Goal: Communication & Community: Share content

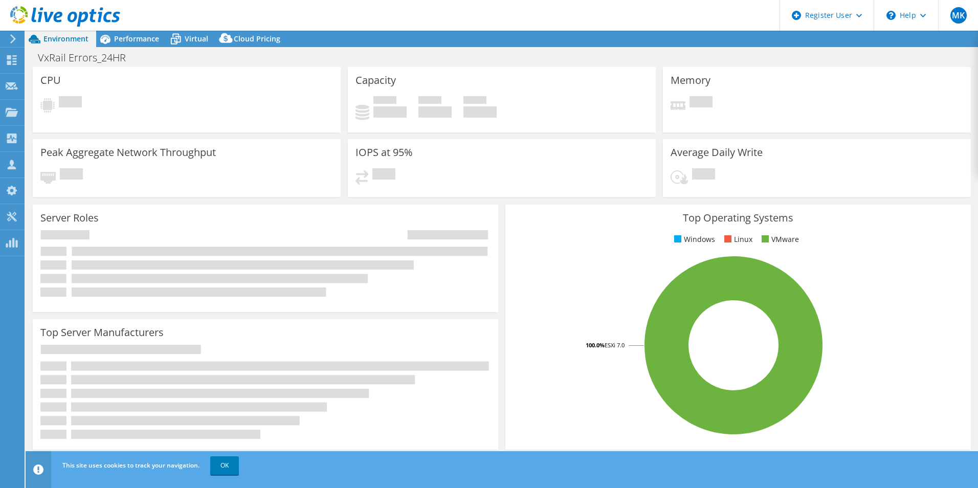
select select "USD"
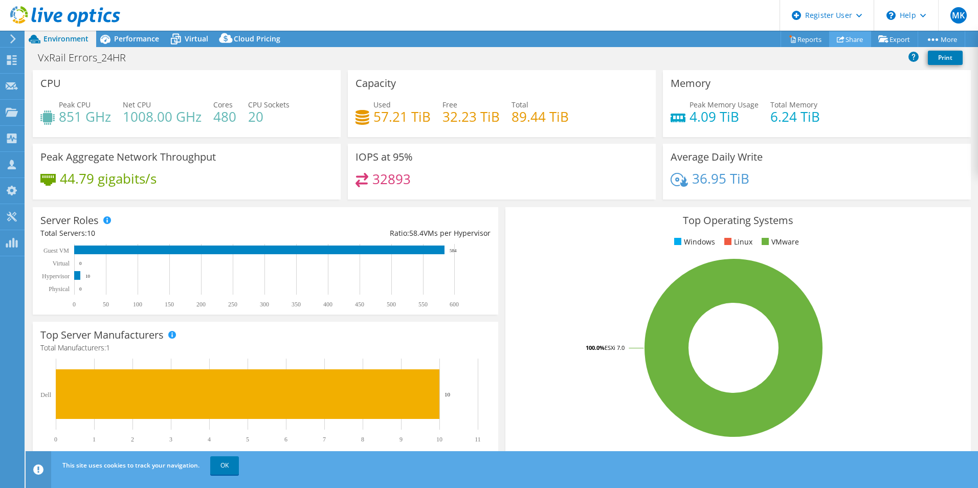
click at [839, 35] on link "Share" at bounding box center [851, 39] width 42 height 16
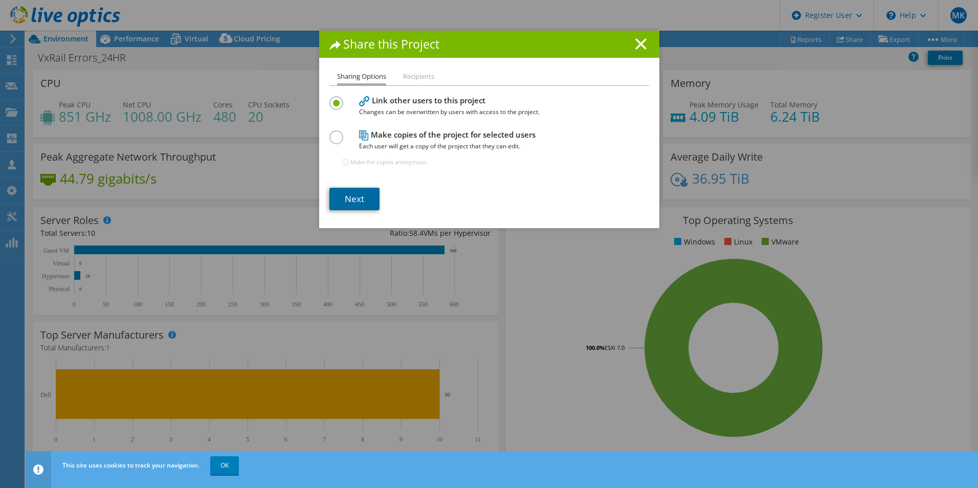
click at [361, 201] on link "Next" at bounding box center [355, 199] width 50 height 23
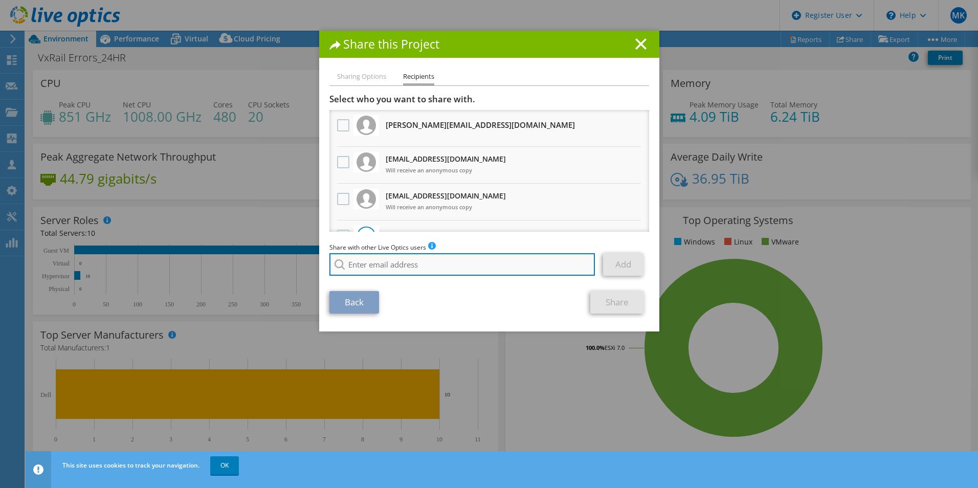
click at [436, 262] on input "search" at bounding box center [463, 264] width 266 height 23
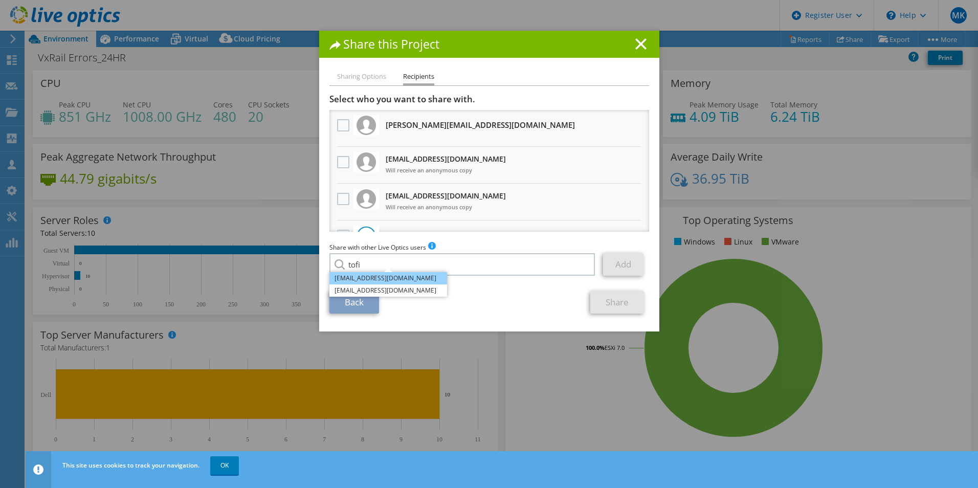
click at [384, 281] on li "[EMAIL_ADDRESS][DOMAIN_NAME]" at bounding box center [389, 278] width 118 height 12
type input "Tofi.Oladipo@dell.com"
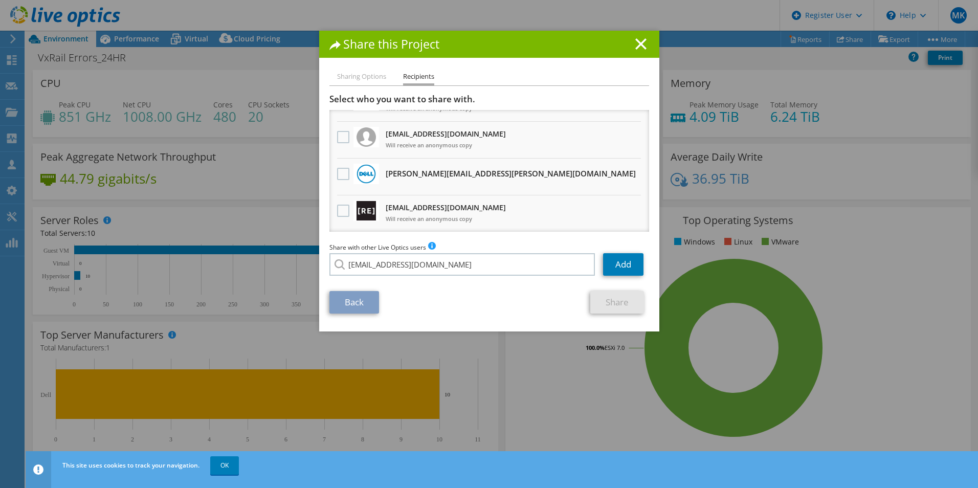
scroll to position [99, 0]
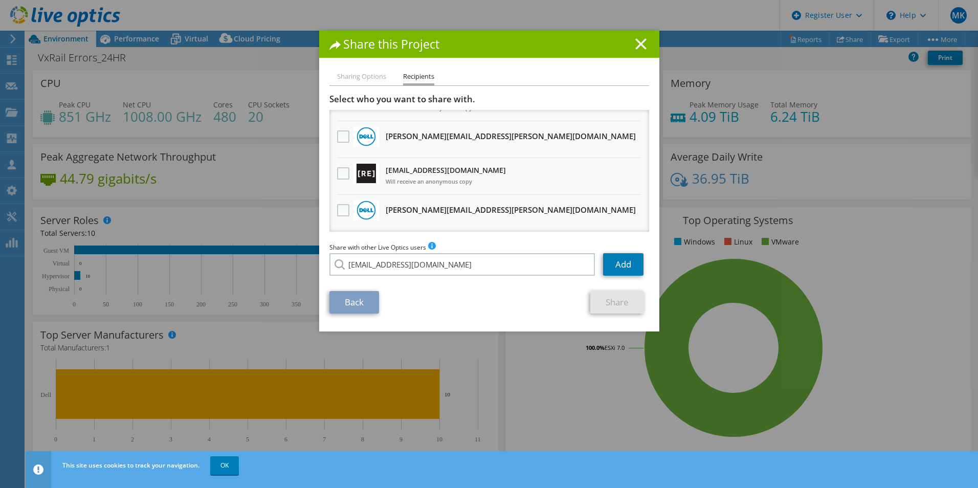
click at [641, 43] on icon at bounding box center [641, 43] width 11 height 11
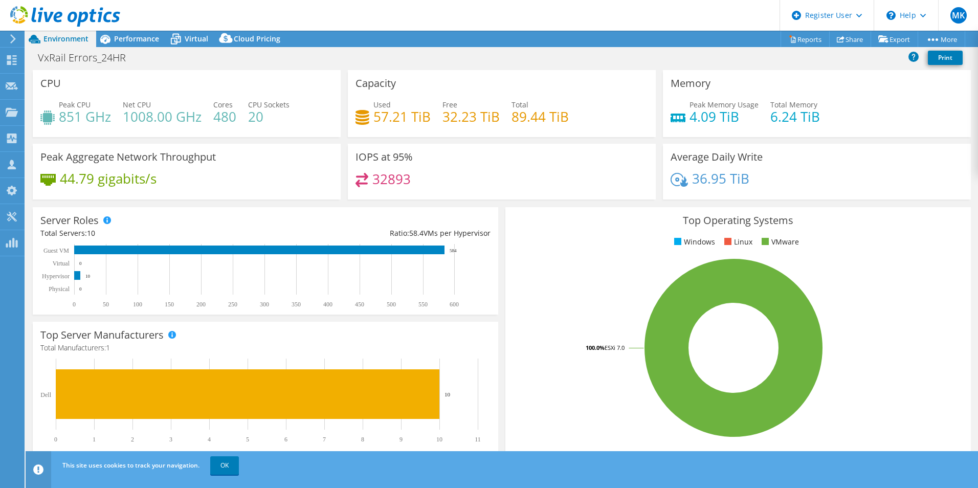
click at [106, 26] on icon at bounding box center [65, 16] width 110 height 21
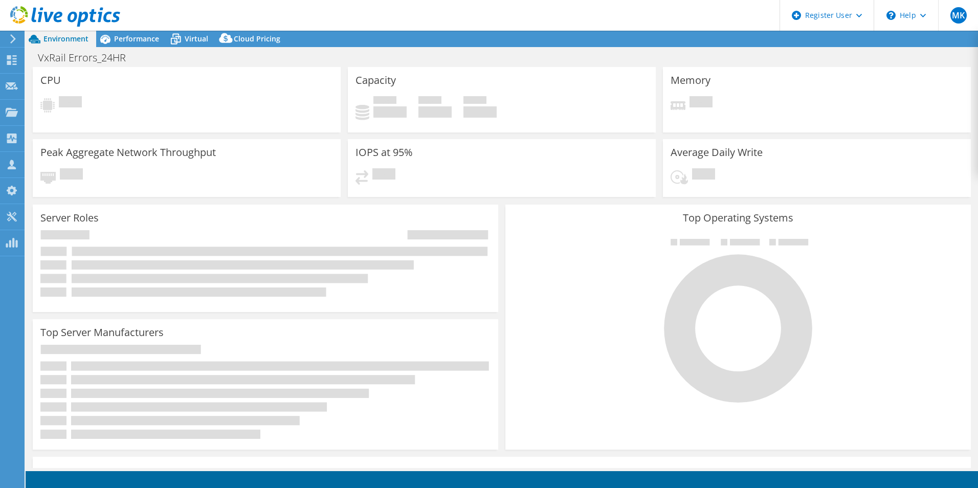
select select "USD"
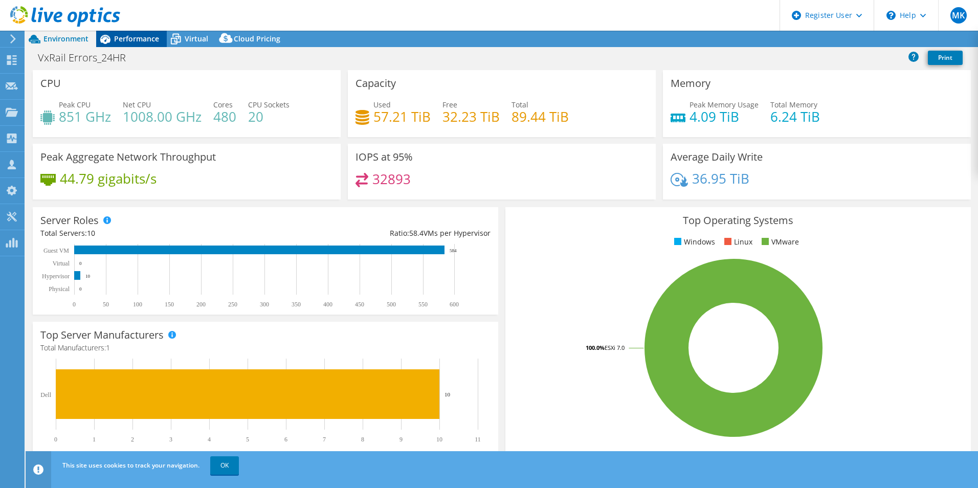
click at [133, 46] on div "Performance" at bounding box center [131, 39] width 71 height 16
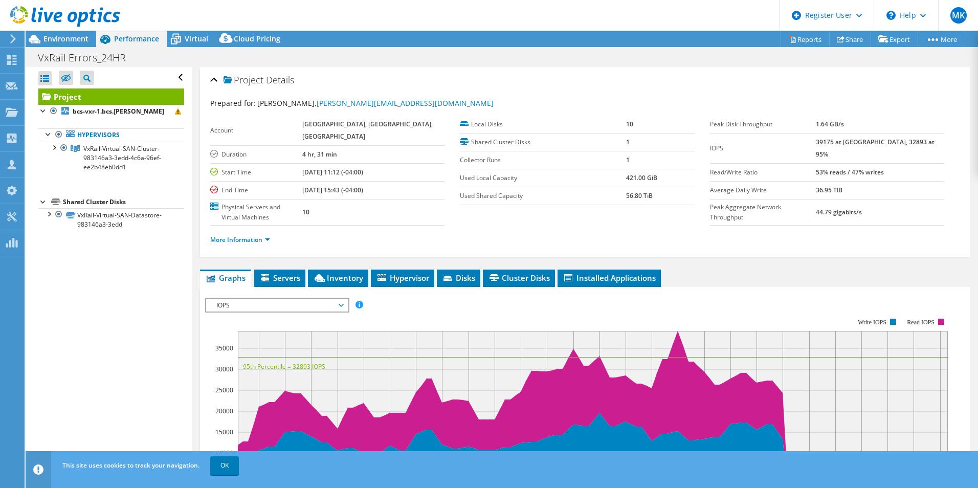
click at [337, 154] on b "4 hr, 31 min" at bounding box center [319, 154] width 35 height 9
drag, startPoint x: 337, startPoint y: 154, endPoint x: 423, endPoint y: 171, distance: 87.7
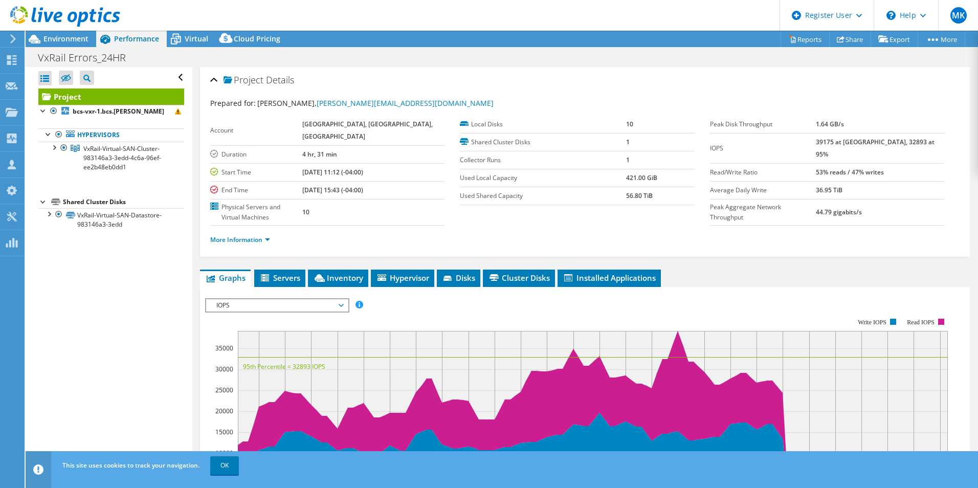
click at [423, 171] on td "[DATE] 11:12 (-04:00)" at bounding box center [373, 172] width 142 height 18
click at [59, 34] on div at bounding box center [60, 17] width 120 height 34
click at [62, 37] on span "Environment" at bounding box center [65, 39] width 45 height 10
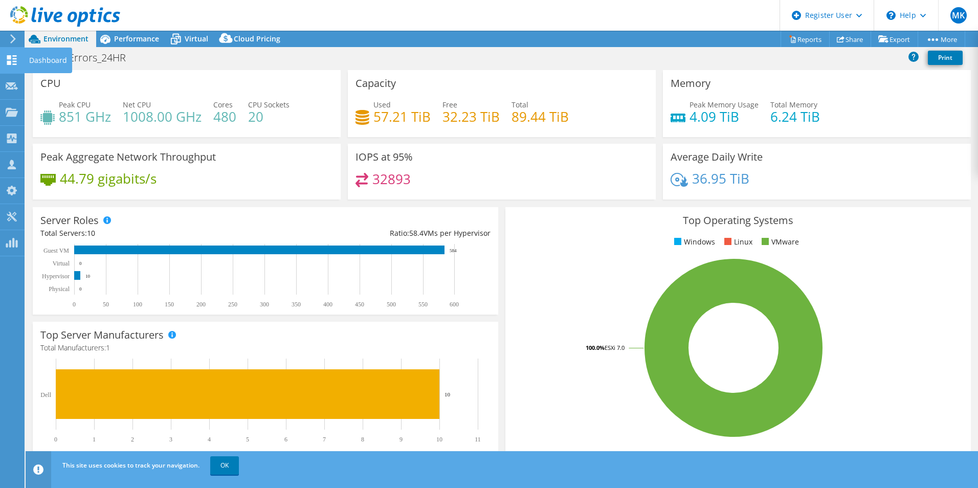
click at [11, 62] on icon at bounding box center [12, 60] width 12 height 10
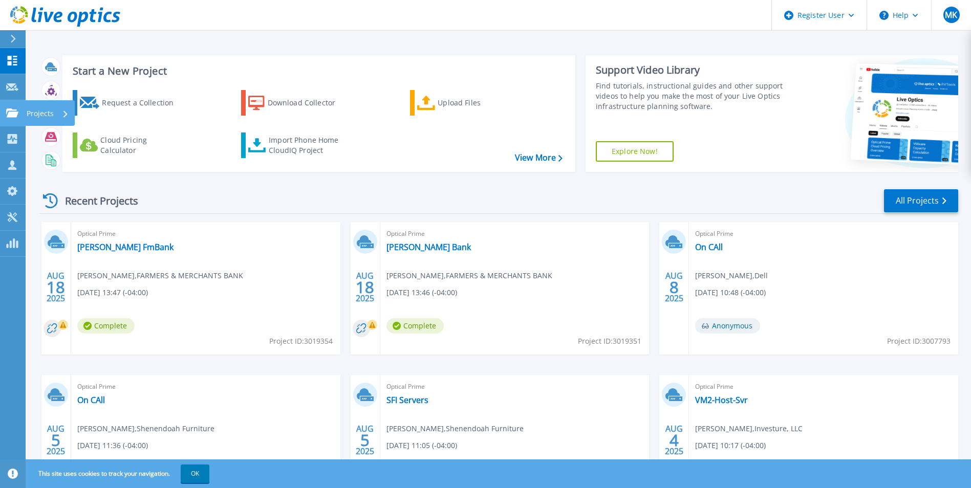
click at [4, 108] on link "Projects Projects" at bounding box center [13, 113] width 26 height 26
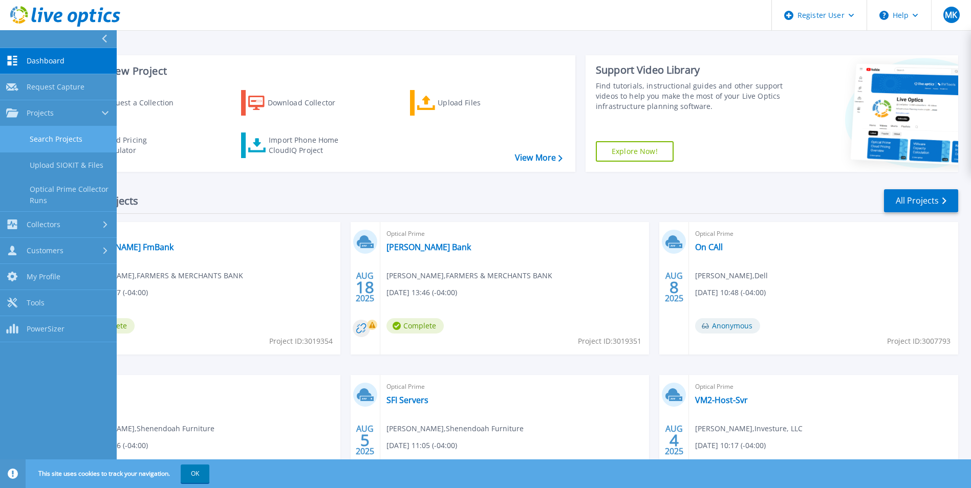
click at [45, 133] on link "Search Projects" at bounding box center [58, 139] width 117 height 26
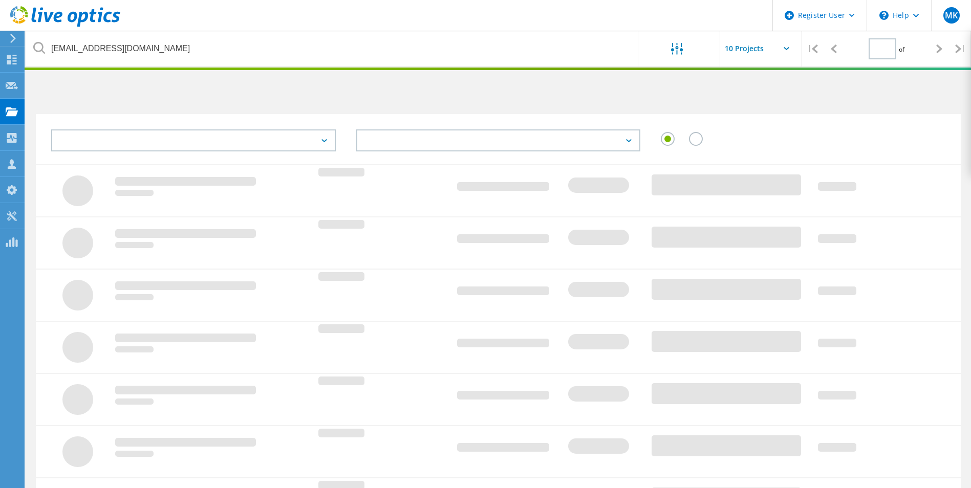
type input "1"
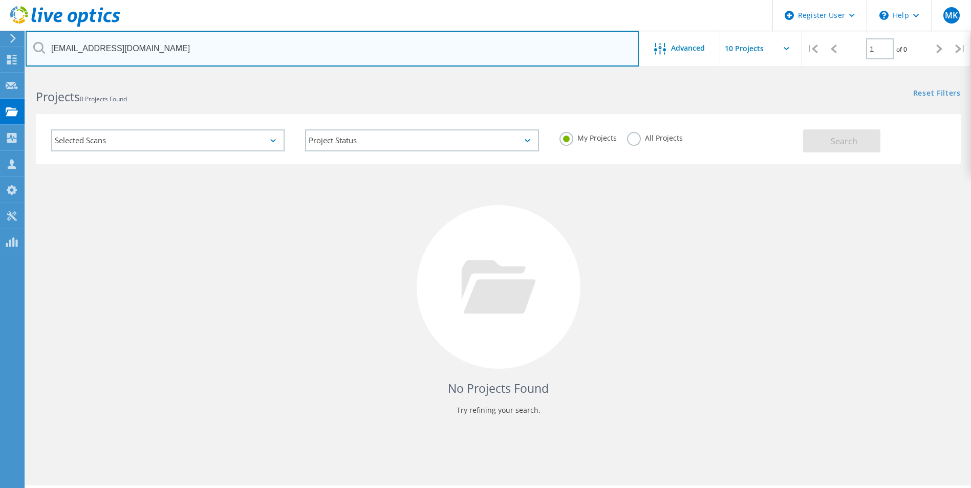
click at [145, 54] on input "[EMAIL_ADDRESS][DOMAIN_NAME]" at bounding box center [332, 49] width 613 height 36
click at [144, 58] on input "[EMAIL_ADDRESS][DOMAIN_NAME]" at bounding box center [332, 49] width 613 height 36
paste input "[PERSON_NAME][EMAIL_ADDRESS][DOMAIN_NAME]"
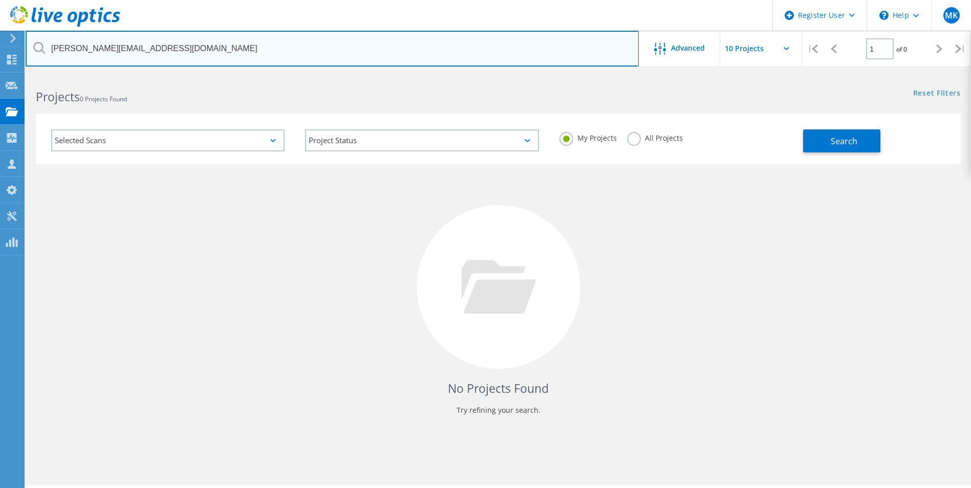
type input "[PERSON_NAME][EMAIL_ADDRESS][DOMAIN_NAME]"
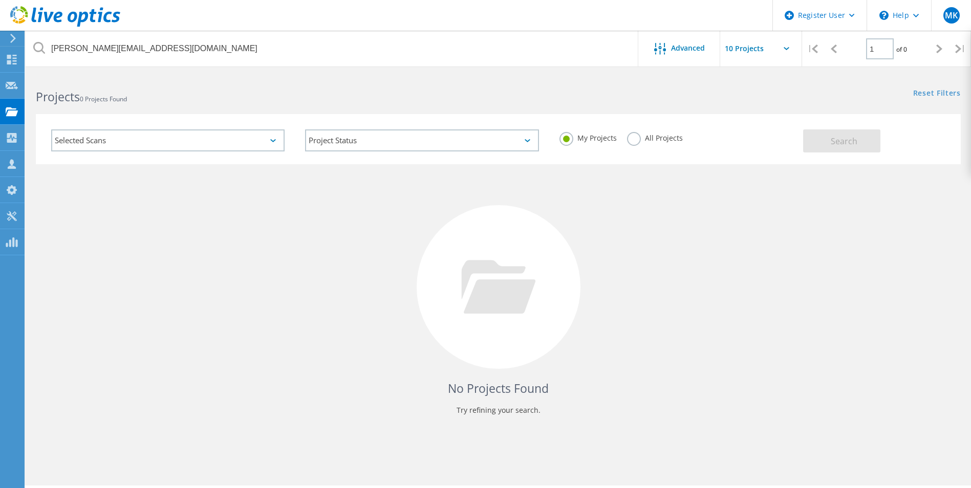
click at [630, 139] on label "All Projects" at bounding box center [655, 137] width 56 height 10
click at [0, 0] on input "All Projects" at bounding box center [0, 0] width 0 height 0
click at [835, 145] on span "Search" at bounding box center [844, 141] width 27 height 11
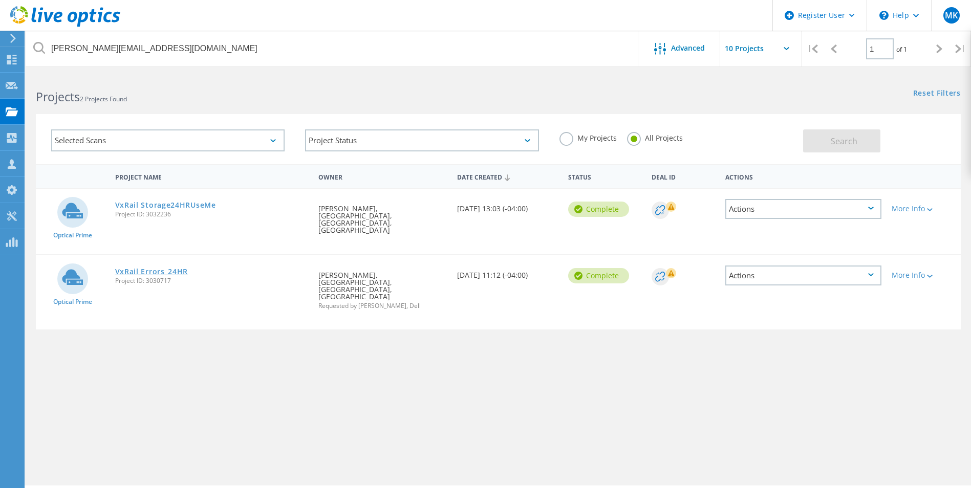
click at [179, 268] on link "VxRail Errors_24HR" at bounding box center [151, 271] width 73 height 7
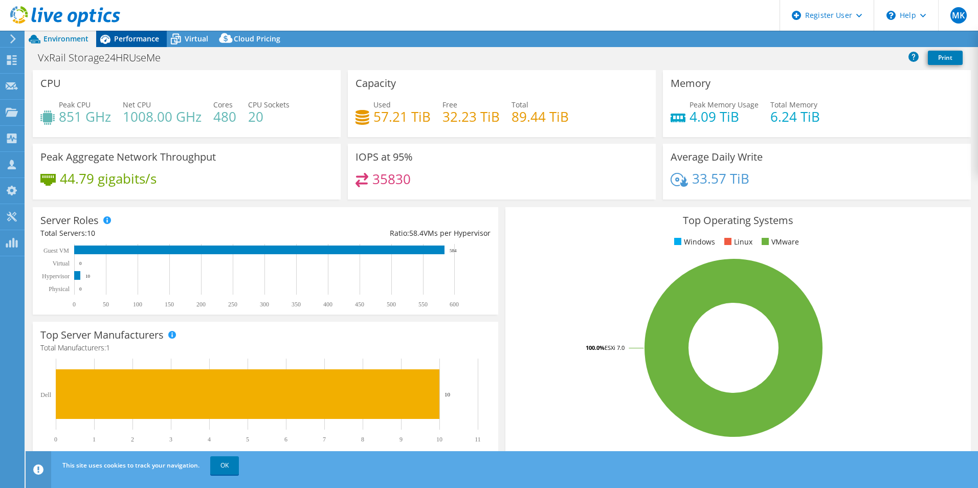
click at [134, 35] on span "Performance" at bounding box center [136, 39] width 45 height 10
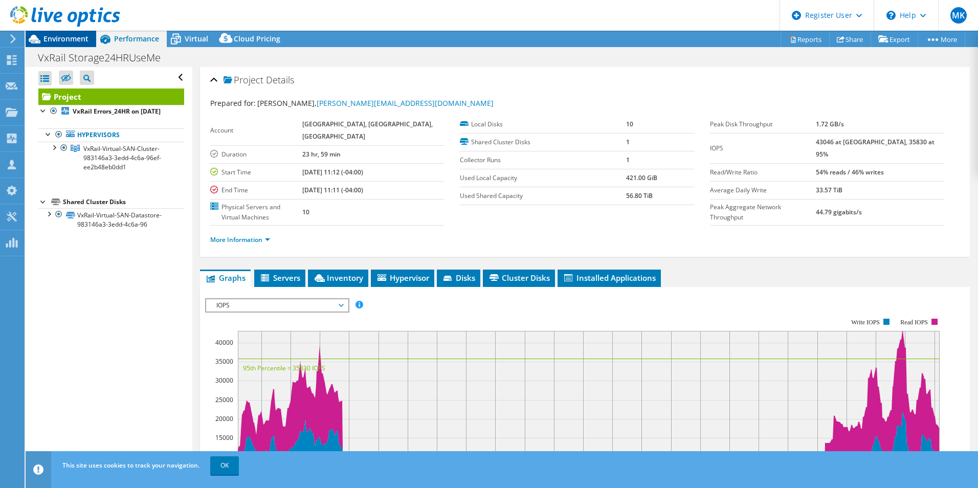
click at [45, 39] on span "Environment" at bounding box center [65, 39] width 45 height 10
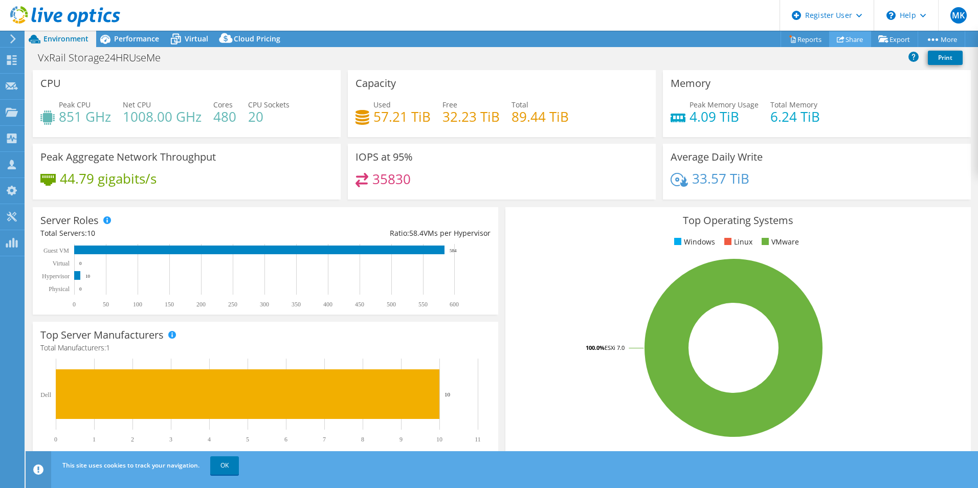
click at [855, 43] on link "Share" at bounding box center [851, 39] width 42 height 16
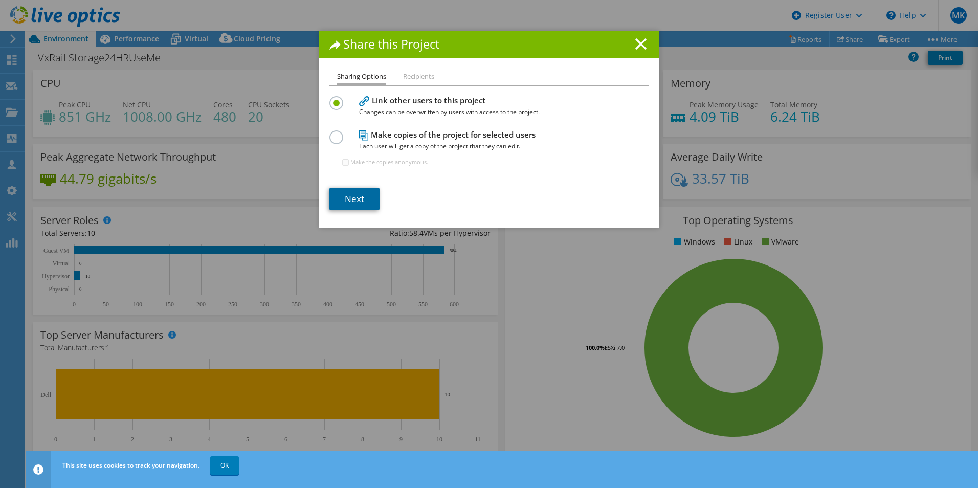
click at [354, 195] on link "Next" at bounding box center [355, 199] width 50 height 23
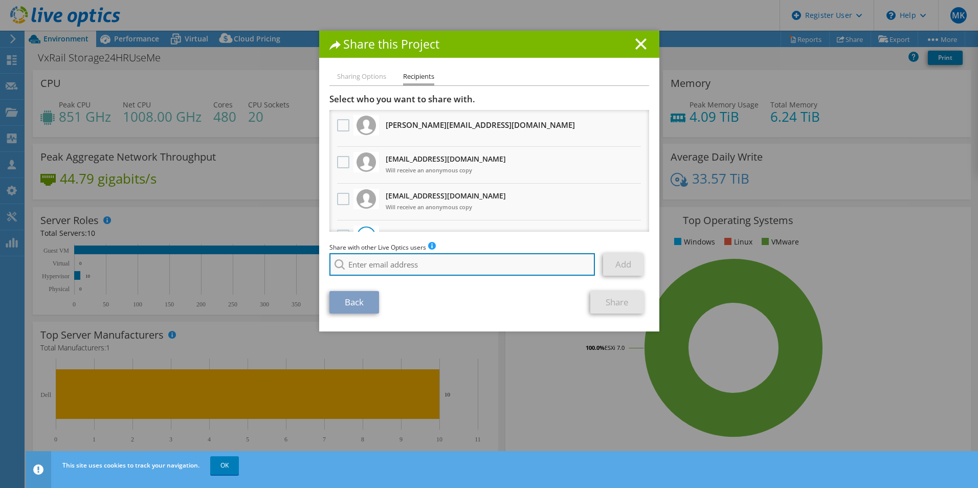
click at [391, 261] on input "search" at bounding box center [463, 264] width 266 height 23
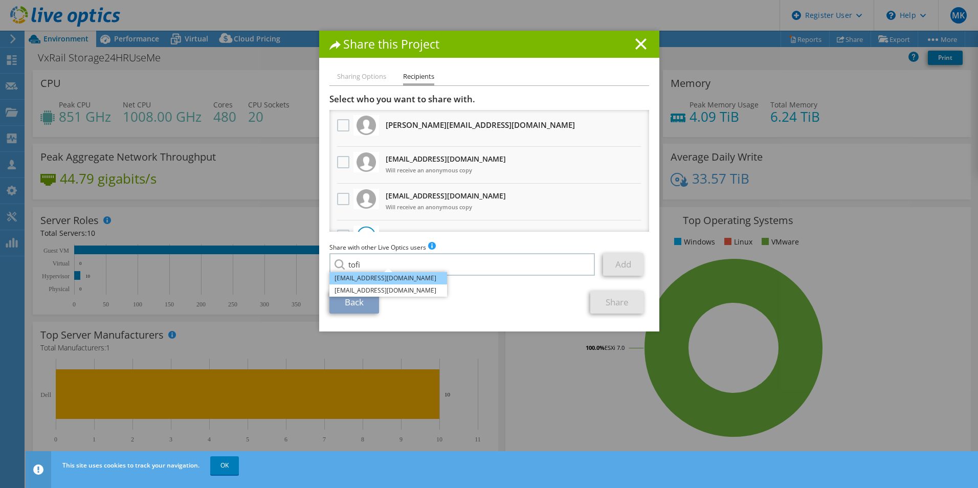
click at [388, 281] on li "Tofi.Oladipo@dell.com" at bounding box center [389, 278] width 118 height 12
type input "Tofi.Oladipo@dell.com"
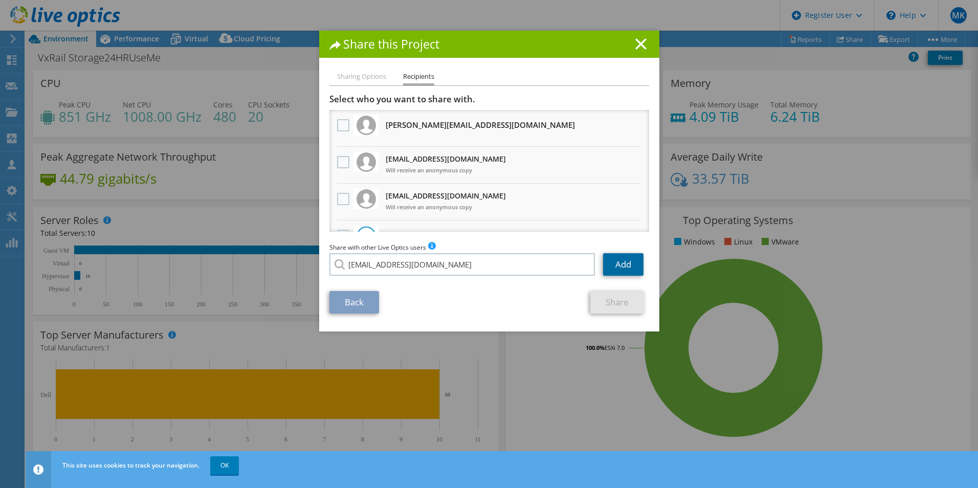
click at [603, 266] on link "Add" at bounding box center [623, 264] width 40 height 23
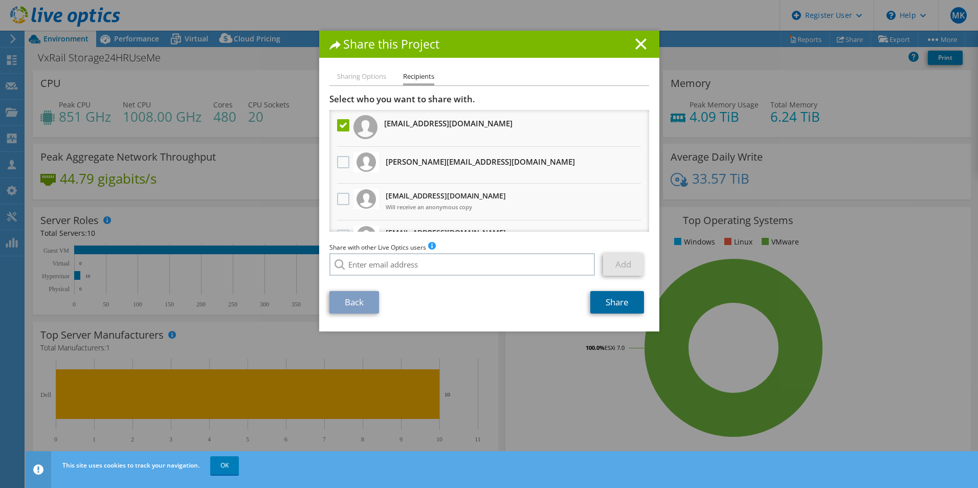
click at [598, 306] on link "Share" at bounding box center [618, 302] width 54 height 23
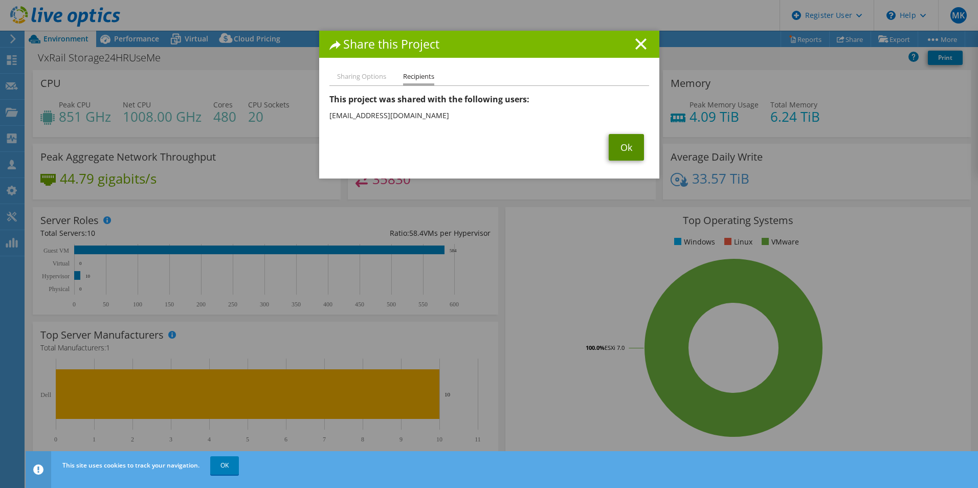
click at [636, 154] on link "Ok" at bounding box center [626, 147] width 35 height 27
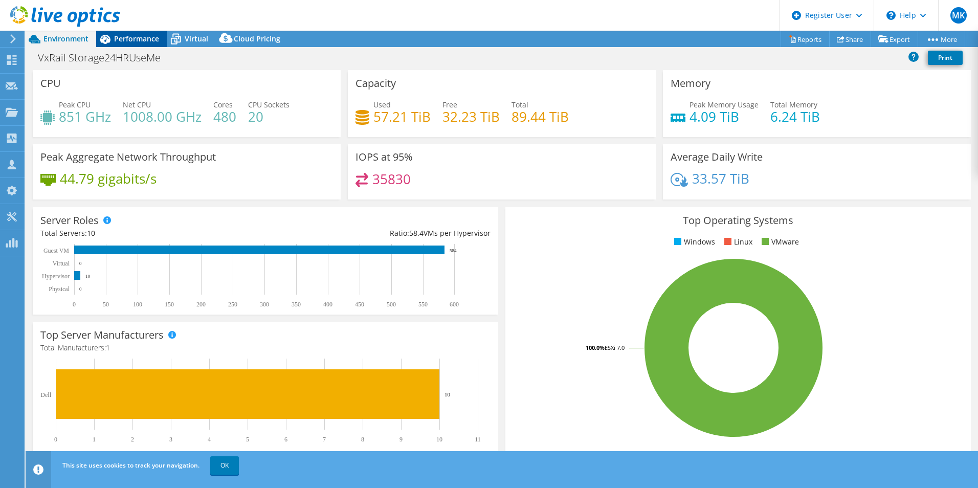
click at [141, 40] on span "Performance" at bounding box center [136, 39] width 45 height 10
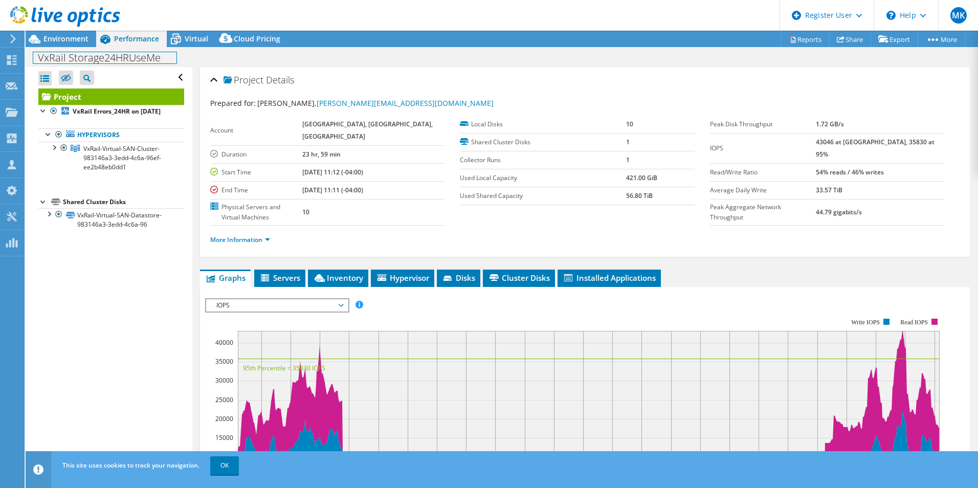
click at [77, 48] on div "VxRail Storage24HRUseMe Print" at bounding box center [502, 57] width 953 height 20
click at [78, 40] on span "Environment" at bounding box center [65, 39] width 45 height 10
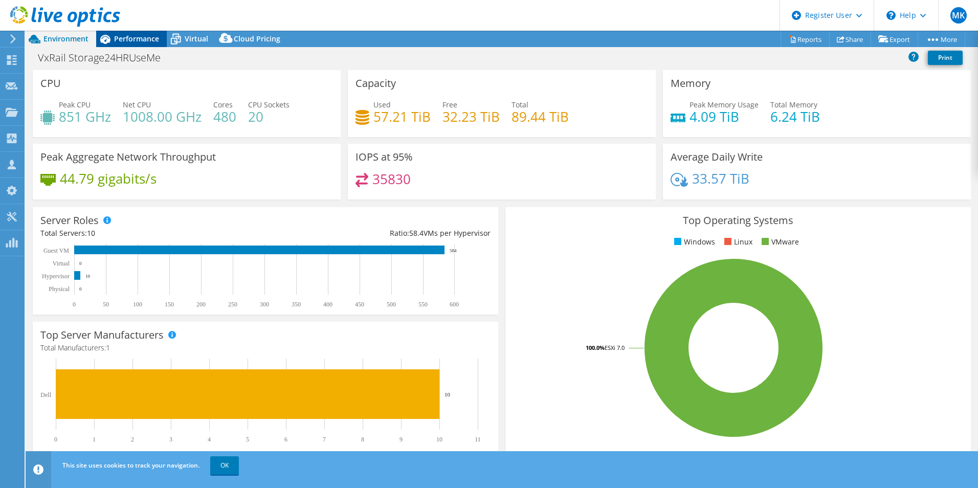
click at [135, 43] on span "Performance" at bounding box center [136, 39] width 45 height 10
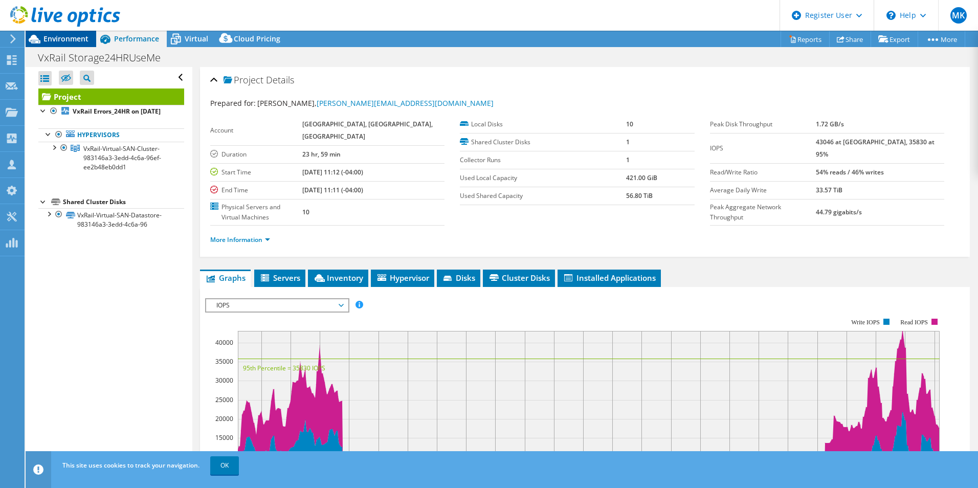
click at [53, 43] on span "Environment" at bounding box center [65, 39] width 45 height 10
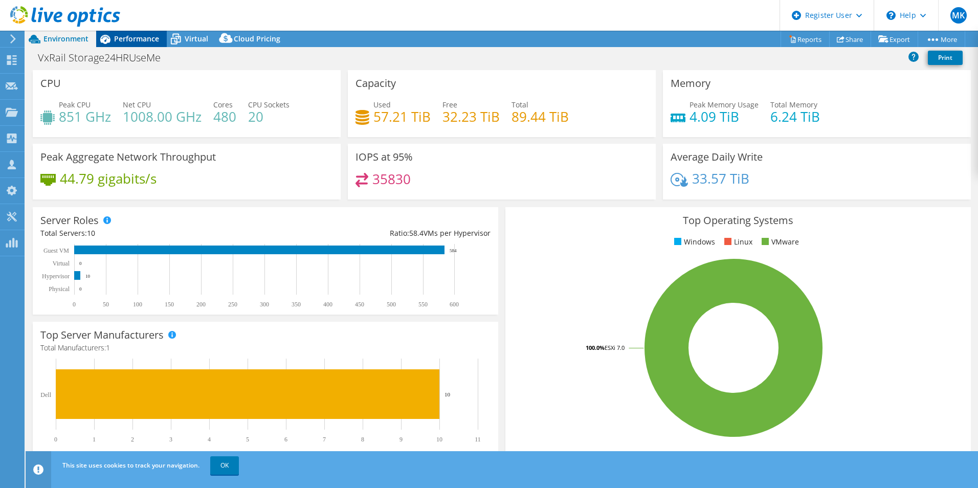
click at [150, 42] on span "Performance" at bounding box center [136, 39] width 45 height 10
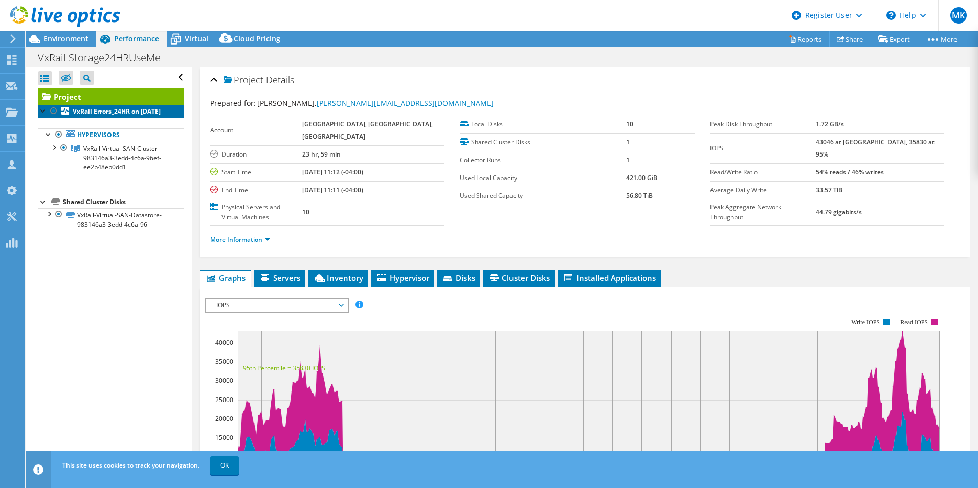
click at [149, 118] on link "VxRail Errors_24HR on [DATE]" at bounding box center [111, 111] width 146 height 13
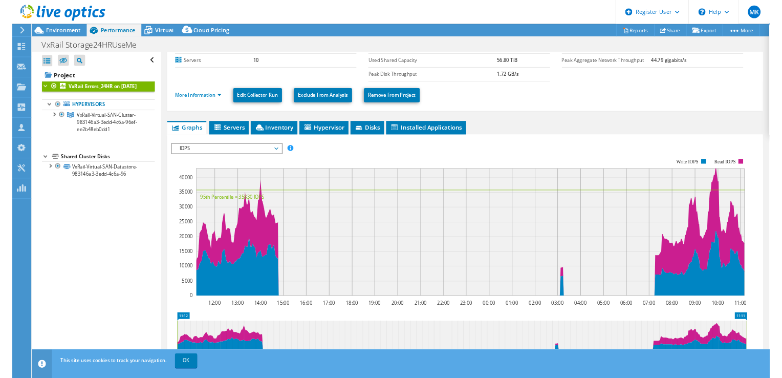
scroll to position [154, 0]
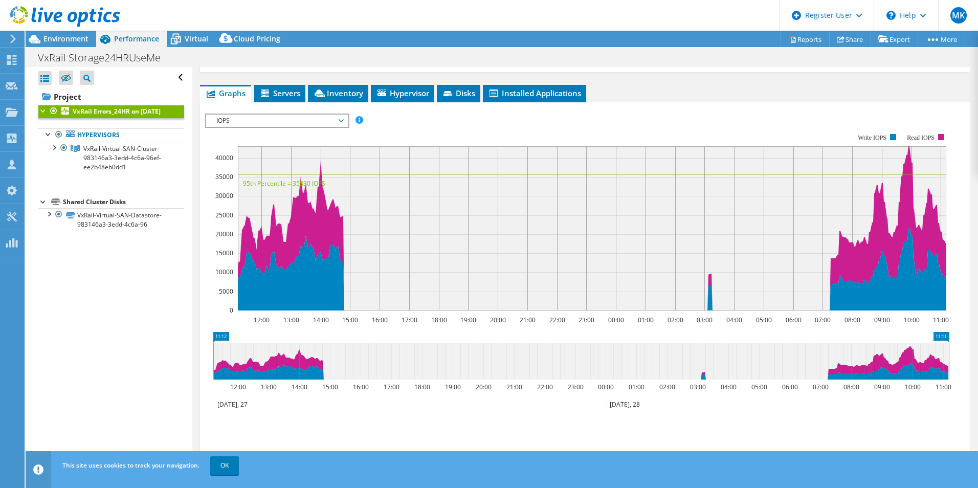
click at [116, 39] on span "Performance" at bounding box center [136, 39] width 45 height 10
click at [88, 116] on b "VxRail Errors_24HR on [DATE]" at bounding box center [117, 111] width 88 height 9
click at [47, 35] on span "Environment" at bounding box center [65, 39] width 45 height 10
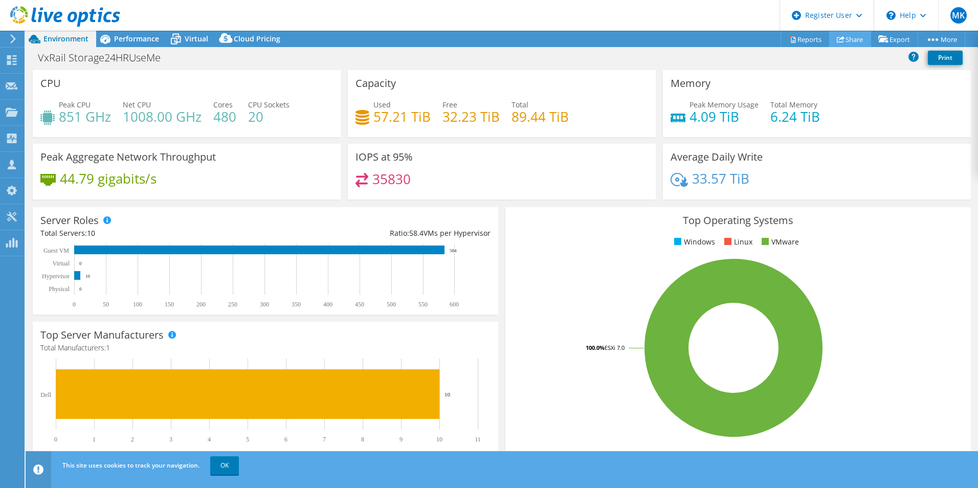
click at [855, 38] on link "Share" at bounding box center [851, 39] width 42 height 16
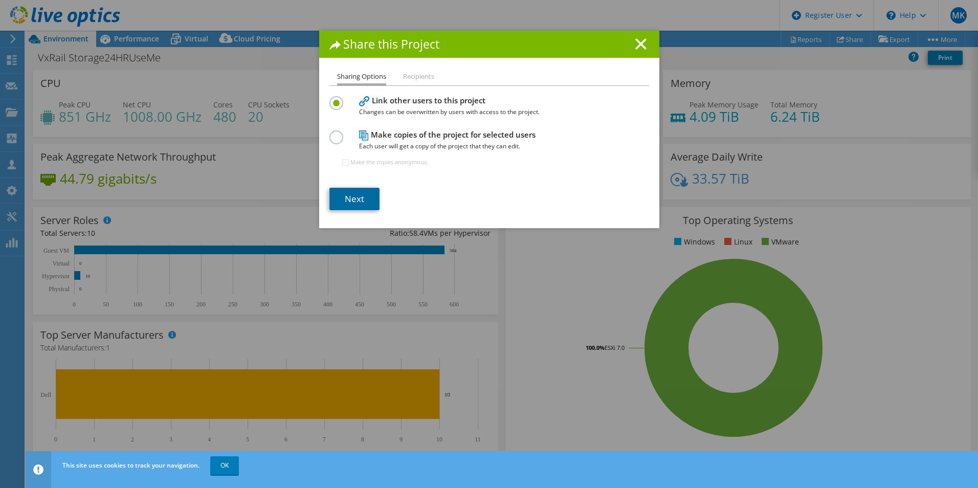
click at [368, 190] on link "Next" at bounding box center [355, 199] width 50 height 23
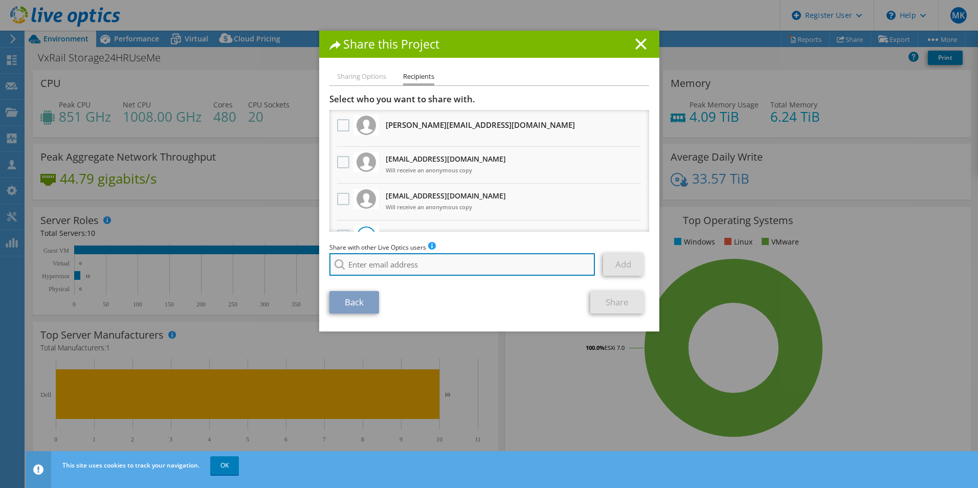
click at [429, 268] on input "search" at bounding box center [463, 264] width 266 height 23
click at [406, 267] on input "pa" at bounding box center [463, 264] width 266 height 23
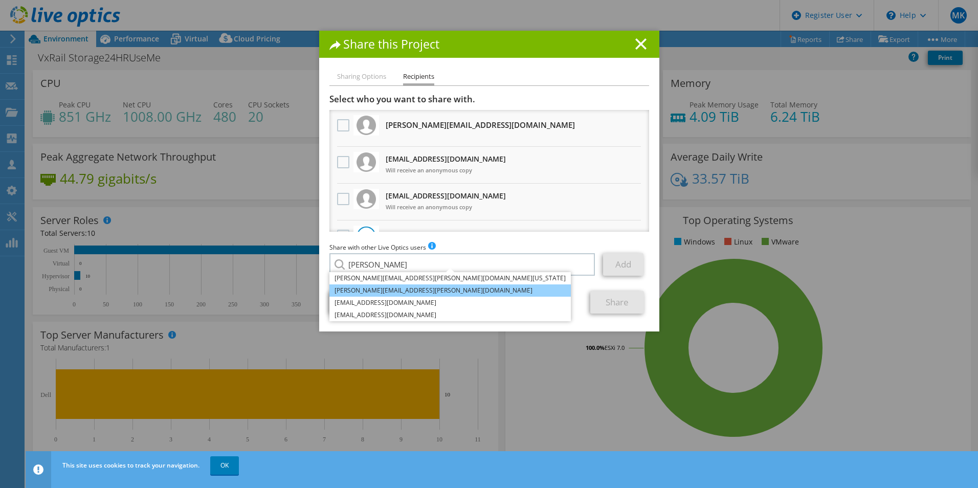
click at [417, 291] on li "Payton.Rowland@dell.com" at bounding box center [451, 291] width 242 height 12
type input "Payton.Rowland@dell.com"
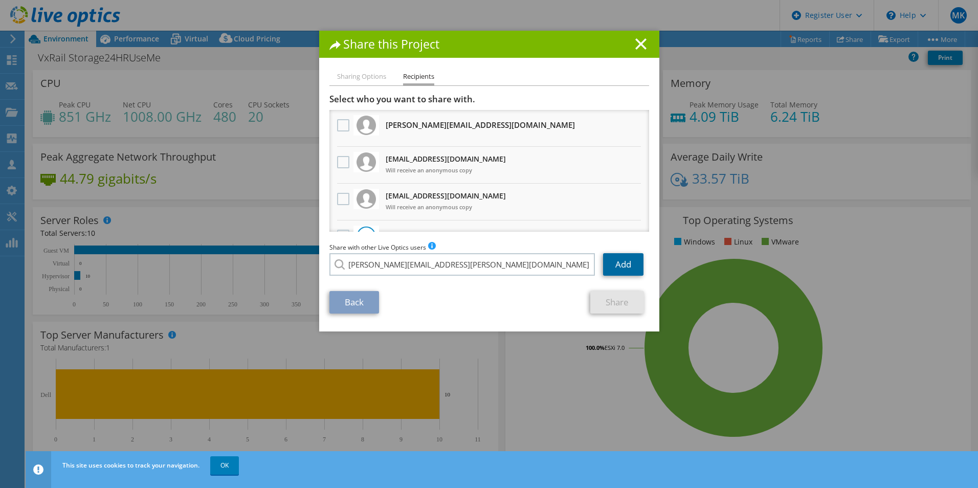
click at [631, 265] on link "Add" at bounding box center [623, 264] width 40 height 23
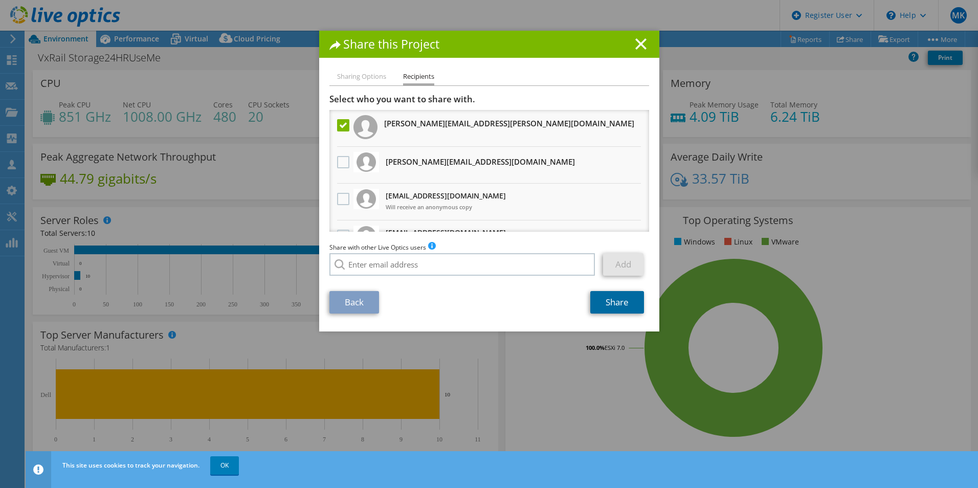
click at [604, 298] on link "Share" at bounding box center [618, 302] width 54 height 23
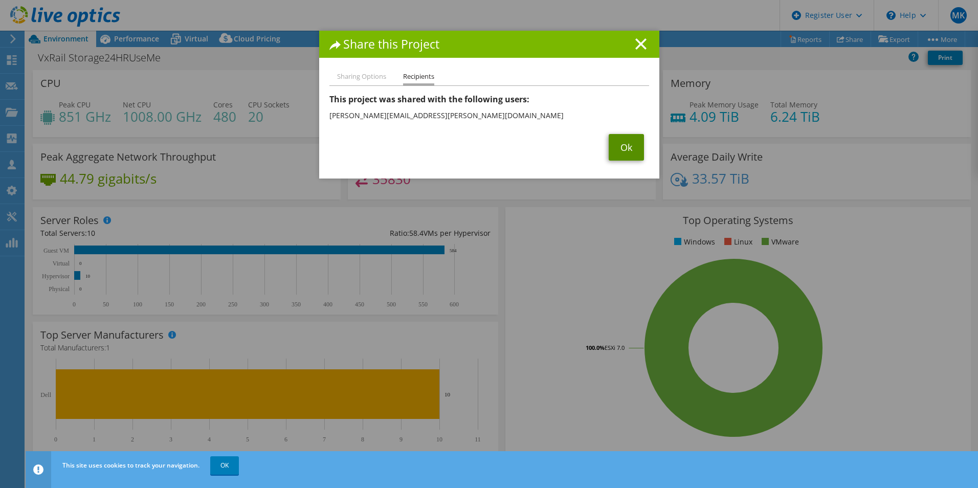
click at [610, 156] on link "Ok" at bounding box center [626, 147] width 35 height 27
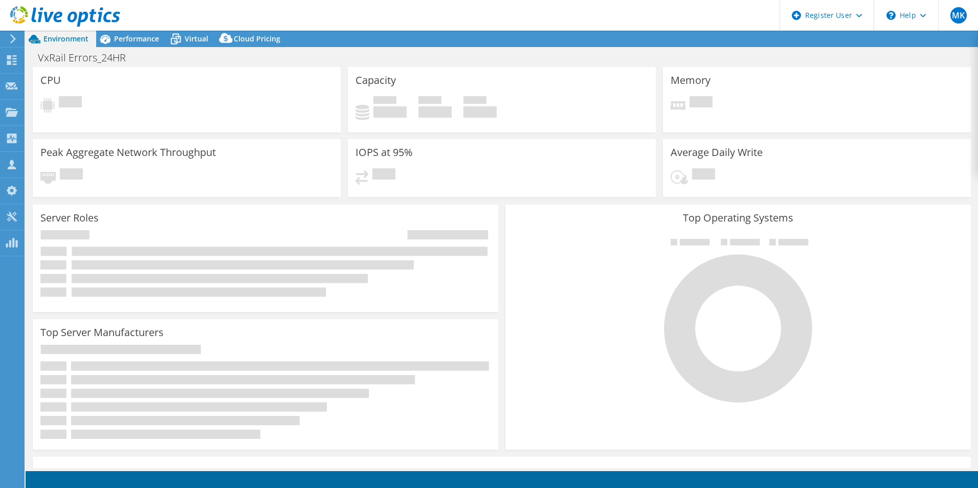
select select "USD"
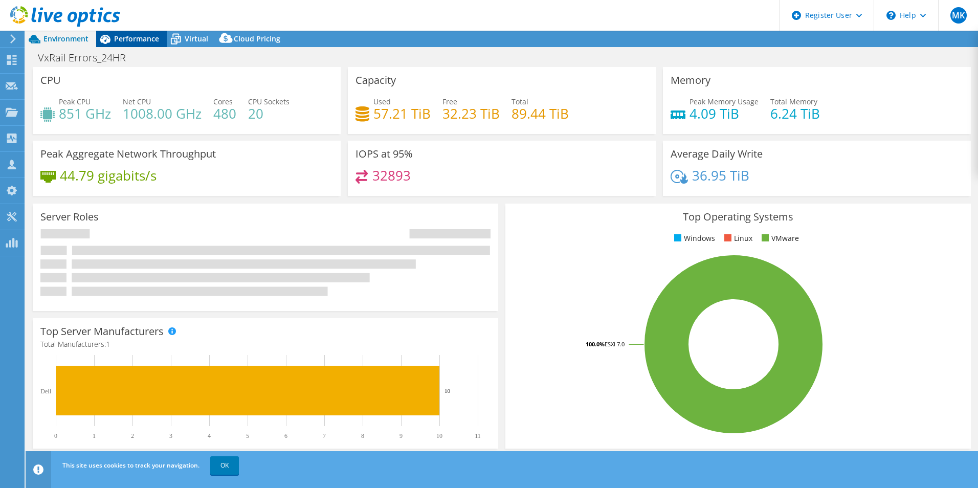
click at [136, 46] on div "Performance" at bounding box center [131, 39] width 71 height 16
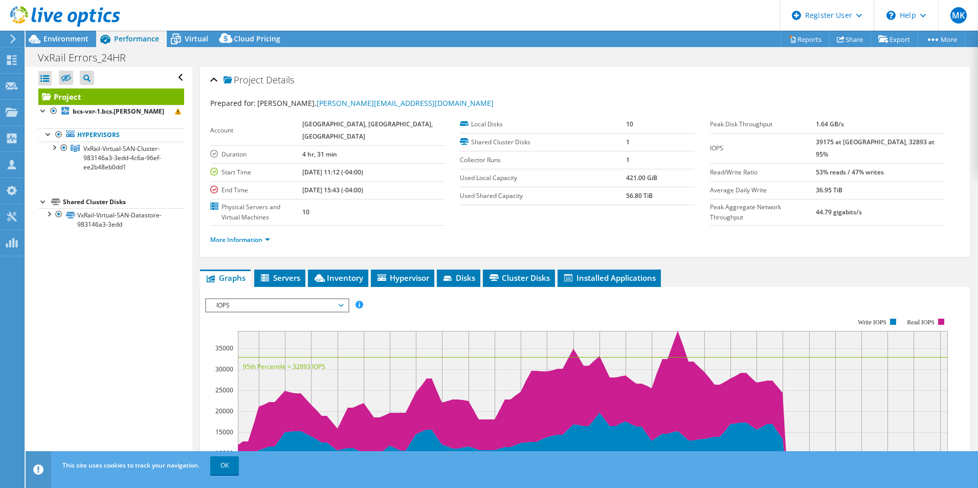
click at [460, 172] on td "Used Local Capacity" at bounding box center [543, 178] width 166 height 18
click at [48, 32] on div at bounding box center [60, 17] width 120 height 34
click at [54, 37] on span "Environment" at bounding box center [65, 39] width 45 height 10
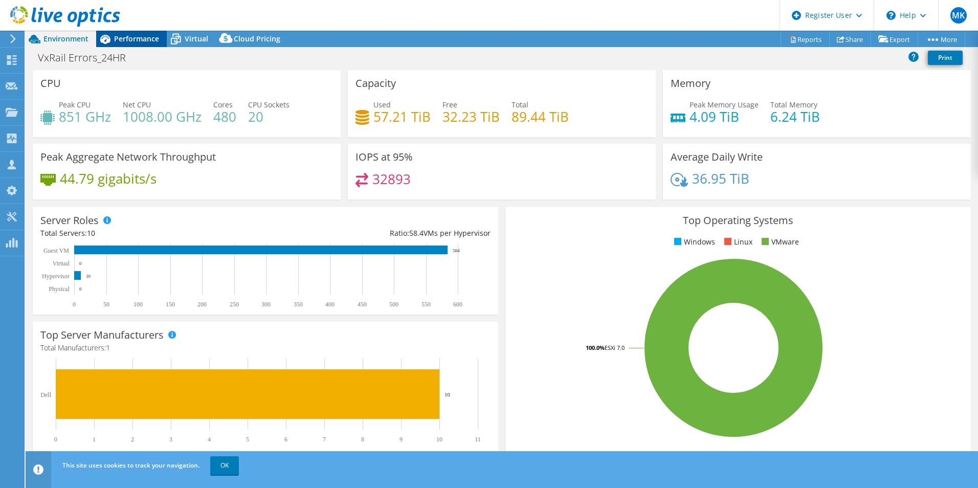
click at [120, 45] on div "Performance" at bounding box center [131, 39] width 71 height 16
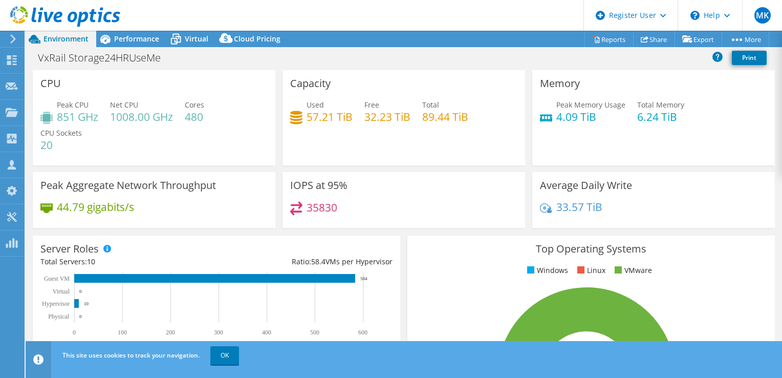
select select "USD"
